Goal: Find specific page/section: Find specific page/section

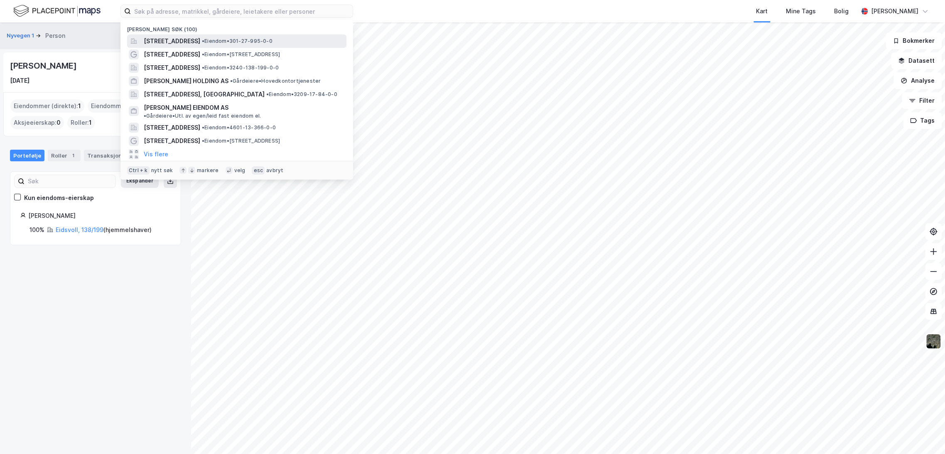
click at [200, 37] on span "[STREET_ADDRESS]" at bounding box center [172, 41] width 56 height 10
